Goal: Task Accomplishment & Management: Manage account settings

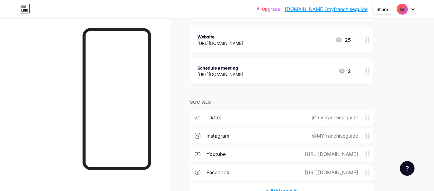
scroll to position [136, 0]
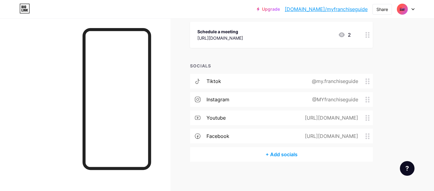
click at [272, 152] on div "+ Add socials" at bounding box center [281, 154] width 183 height 15
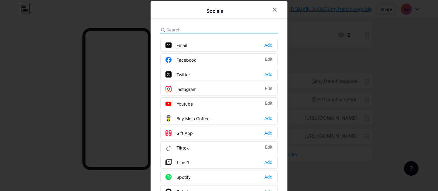
click at [186, 30] on input "text" at bounding box center [200, 29] width 67 height 6
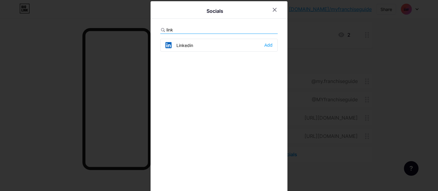
type input "link"
click at [188, 48] on div "Linkedin" at bounding box center [180, 45] width 28 height 6
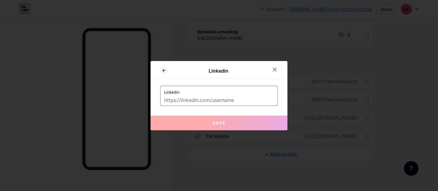
click at [209, 101] on input "text" at bounding box center [219, 100] width 110 height 10
paste input "[URL][DOMAIN_NAME]"
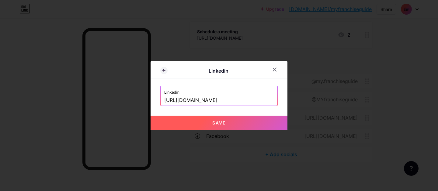
type input "[URL][DOMAIN_NAME]"
click at [214, 120] on span "Save" at bounding box center [220, 122] width 14 height 5
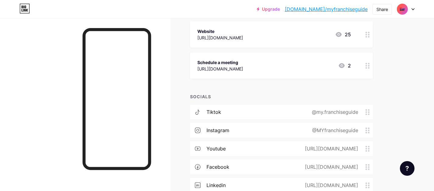
scroll to position [63, 0]
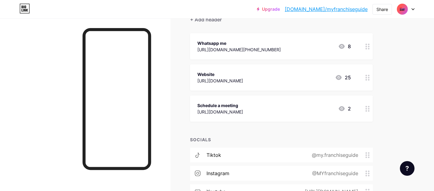
click at [368, 48] on circle at bounding box center [369, 49] width 2 height 2
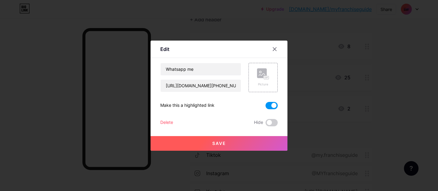
click at [275, 103] on span at bounding box center [272, 105] width 12 height 7
click at [266, 107] on input "checkbox" at bounding box center [266, 107] width 0 height 0
click at [276, 47] on icon at bounding box center [274, 48] width 3 height 3
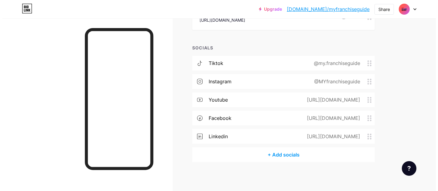
scroll to position [154, 0]
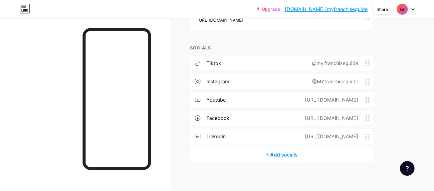
click at [313, 117] on div "[URL][DOMAIN_NAME]" at bounding box center [330, 117] width 70 height 7
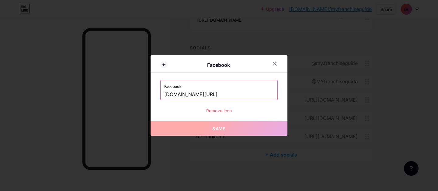
click at [244, 95] on input "[DOMAIN_NAME][URL]" at bounding box center [219, 94] width 110 height 10
paste input "[URL][DOMAIN_NAME]"
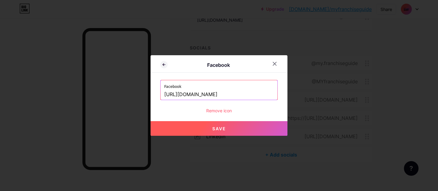
scroll to position [0, 29]
type input "[URL][DOMAIN_NAME]"
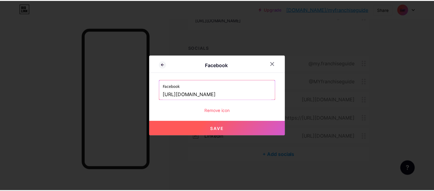
scroll to position [0, 0]
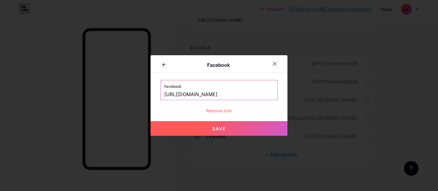
click at [253, 126] on button "Save" at bounding box center [219, 128] width 137 height 15
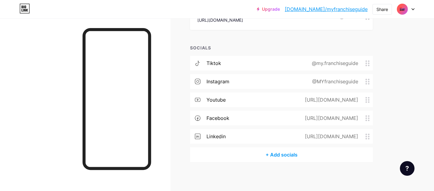
click at [321, 116] on div "[URL][DOMAIN_NAME]" at bounding box center [330, 117] width 70 height 7
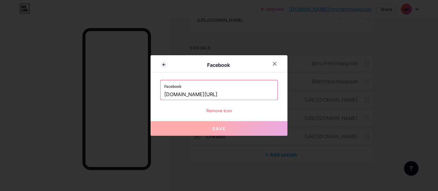
click at [264, 97] on input "[DOMAIN_NAME][URL]" at bounding box center [219, 94] width 110 height 10
click at [265, 97] on input "[DOMAIN_NAME][URL]" at bounding box center [219, 94] width 110 height 10
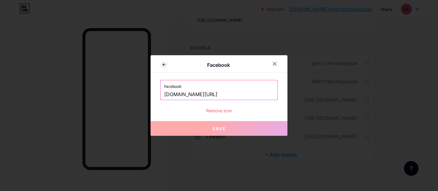
click at [265, 97] on input "[DOMAIN_NAME][URL]" at bounding box center [219, 94] width 110 height 10
click at [278, 63] on div at bounding box center [274, 63] width 11 height 11
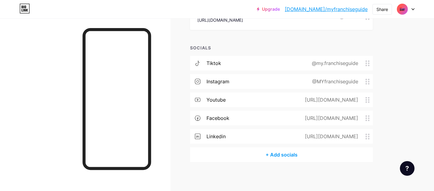
scroll to position [154, 0]
